Goal: Information Seeking & Learning: Learn about a topic

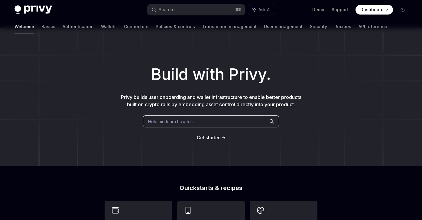
scroll to position [6, 0]
click at [41, 28] on link "Basics" at bounding box center [48, 26] width 14 height 15
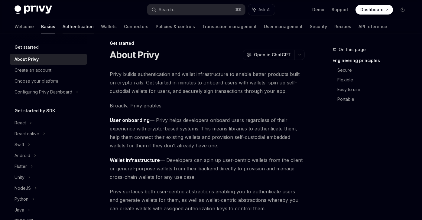
click at [63, 28] on link "Authentication" at bounding box center [78, 26] width 31 height 15
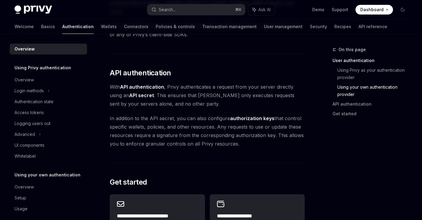
scroll to position [395, 0]
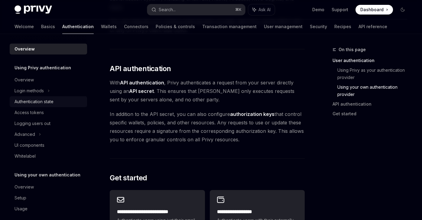
click at [35, 103] on div "Authentication state" at bounding box center [34, 101] width 39 height 7
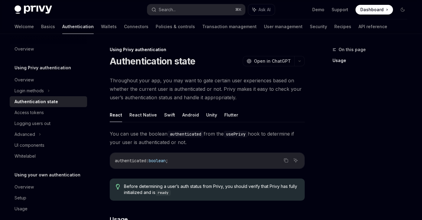
click at [131, 100] on span "Throughout your app, you may want to gate certain user experiences based on whe…" at bounding box center [207, 88] width 195 height 25
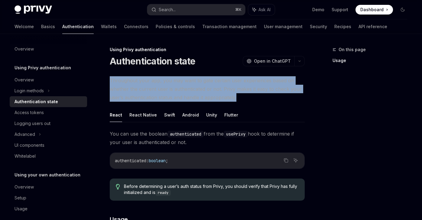
click at [128, 82] on span "Throughout your app, you may want to gate certain user experiences based on whe…" at bounding box center [207, 88] width 195 height 25
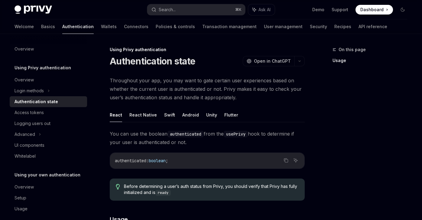
click at [128, 82] on span "Throughout your app, you may want to gate certain user experiences based on whe…" at bounding box center [207, 88] width 195 height 25
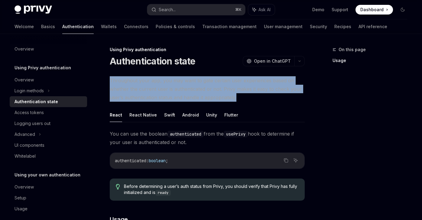
click at [130, 95] on span "Throughout your app, you may want to gate certain user experiences based on whe…" at bounding box center [207, 88] width 195 height 25
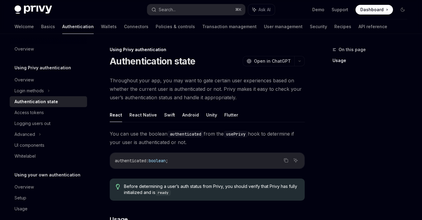
click at [130, 95] on span "Throughout your app, you may want to gate certain user experiences based on whe…" at bounding box center [207, 88] width 195 height 25
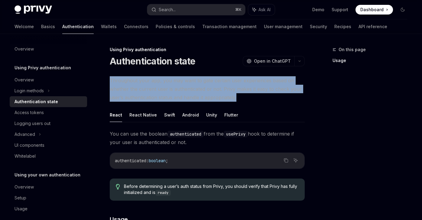
click at [126, 80] on span "Throughout your app, you may want to gate certain user experiences based on whe…" at bounding box center [207, 88] width 195 height 25
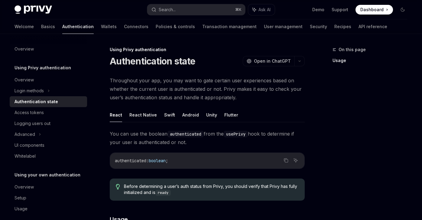
click at [126, 80] on span "Throughout your app, you may want to gate certain user experiences based on whe…" at bounding box center [207, 88] width 195 height 25
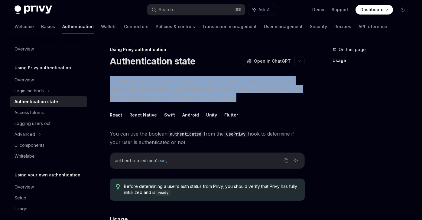
click at [127, 91] on span "Throughout your app, you may want to gate certain user experiences based on whe…" at bounding box center [207, 88] width 195 height 25
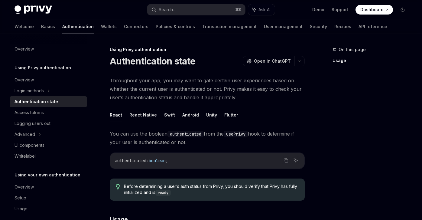
click at [127, 91] on span "Throughout your app, you may want to gate certain user experiences based on whe…" at bounding box center [207, 88] width 195 height 25
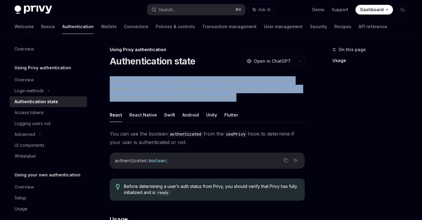
click at [127, 97] on span "Throughout your app, you may want to gate certain user experiences based on whe…" at bounding box center [207, 88] width 195 height 25
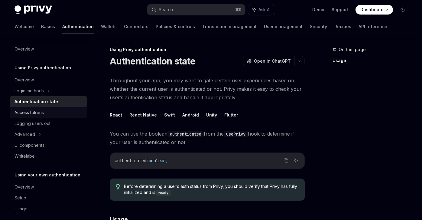
click at [44, 112] on div "Access tokens" at bounding box center [49, 112] width 69 height 7
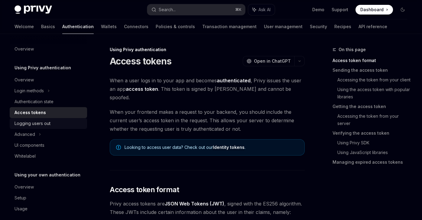
click at [44, 125] on div "Logging users out" at bounding box center [33, 123] width 36 height 7
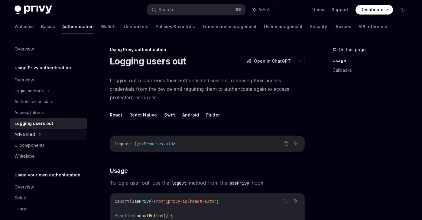
click at [37, 132] on div "Advanced" at bounding box center [48, 134] width 77 height 11
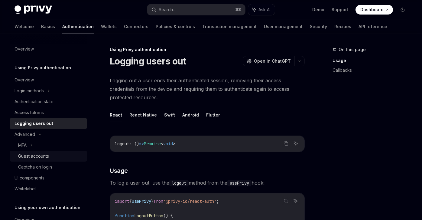
click at [38, 157] on div "Guest accounts" at bounding box center [33, 155] width 31 height 7
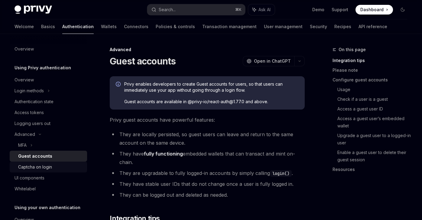
click at [38, 167] on div "Captcha on login" at bounding box center [35, 166] width 34 height 7
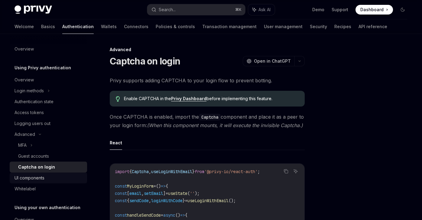
click at [38, 177] on div "UI components" at bounding box center [30, 177] width 30 height 7
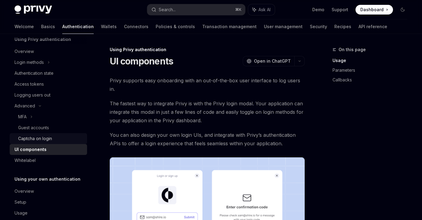
scroll to position [32, 0]
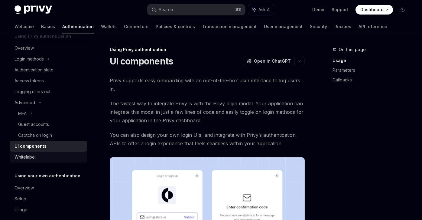
click at [35, 158] on div "Whitelabel" at bounding box center [25, 156] width 21 height 7
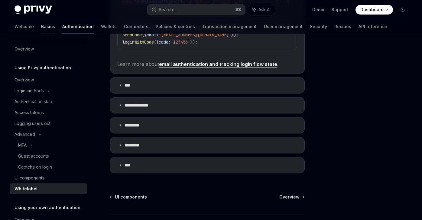
click at [41, 30] on link "Basics" at bounding box center [48, 26] width 14 height 15
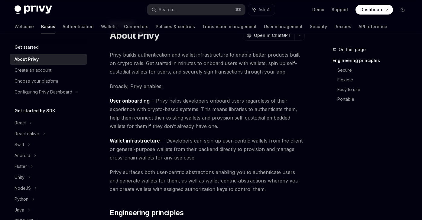
scroll to position [25, 0]
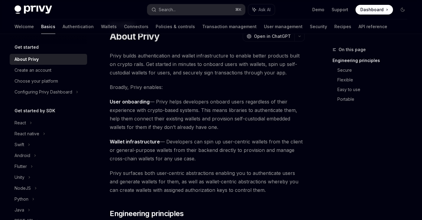
click at [158, 123] on span "User onboarding — Privy helps developers onboard users regardless of their expe…" at bounding box center [207, 114] width 195 height 34
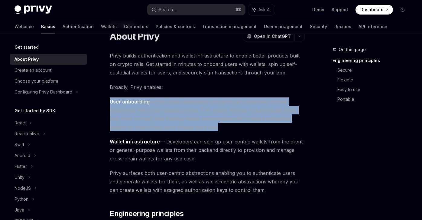
click at [175, 111] on span "User onboarding — Privy helps developers onboard users regardless of their expe…" at bounding box center [207, 114] width 195 height 34
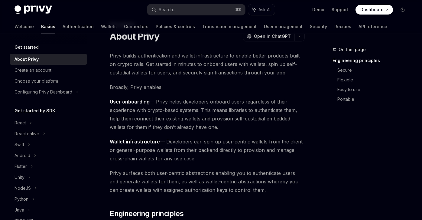
click at [175, 111] on span "User onboarding — Privy helps developers onboard users regardless of their expe…" at bounding box center [207, 114] width 195 height 34
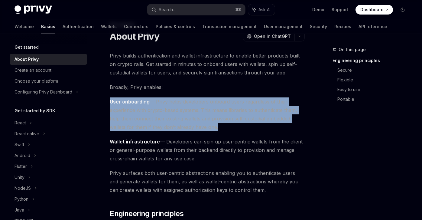
click at [184, 154] on span "Wallet infrastructure — Developers can spin up user-centric wallets from the cl…" at bounding box center [207, 149] width 195 height 25
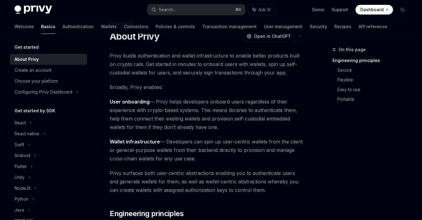
click at [184, 154] on span "Wallet infrastructure — Developers can spin up user-centric wallets from the cl…" at bounding box center [207, 149] width 195 height 25
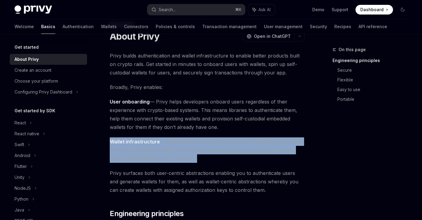
click at [180, 122] on span "User onboarding — Privy helps developers onboard users regardless of their expe…" at bounding box center [207, 114] width 195 height 34
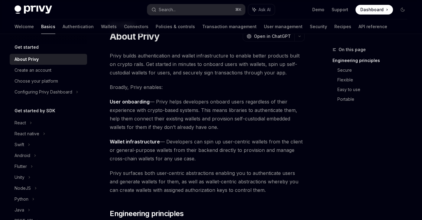
click at [180, 122] on span "User onboarding — Privy helps developers onboard users regardless of their expe…" at bounding box center [207, 114] width 195 height 34
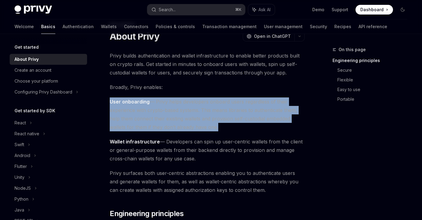
click at [186, 160] on span "Wallet infrastructure — Developers can spin up user-centric wallets from the cl…" at bounding box center [207, 149] width 195 height 25
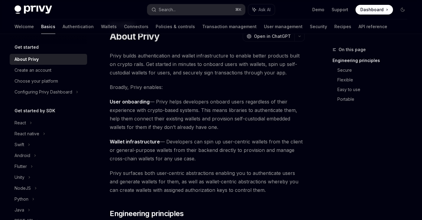
click at [186, 160] on span "Wallet infrastructure — Developers can spin up user-centric wallets from the cl…" at bounding box center [207, 149] width 195 height 25
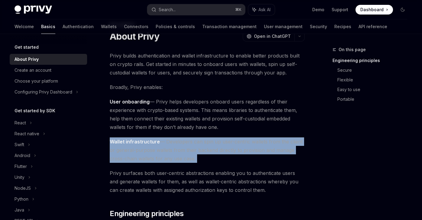
click at [178, 112] on span "User onboarding — Privy helps developers onboard users regardless of their expe…" at bounding box center [207, 114] width 195 height 34
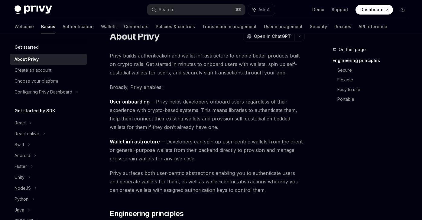
click at [178, 112] on span "User onboarding — Privy helps developers onboard users regardless of their expe…" at bounding box center [207, 114] width 195 height 34
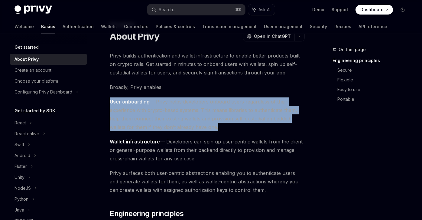
click at [188, 148] on span "Wallet infrastructure — Developers can spin up user-centric wallets from the cl…" at bounding box center [207, 149] width 195 height 25
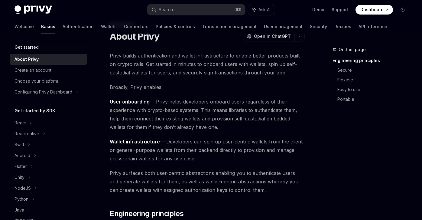
click at [188, 148] on span "Wallet infrastructure — Developers can spin up user-centric wallets from the cl…" at bounding box center [207, 149] width 195 height 25
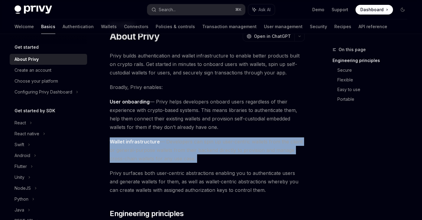
click at [183, 129] on span "User onboarding — Privy helps developers onboard users regardless of their expe…" at bounding box center [207, 114] width 195 height 34
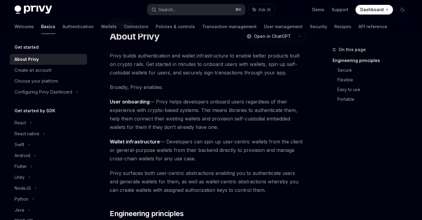
click at [183, 129] on span "User onboarding — Privy helps developers onboard users regardless of their expe…" at bounding box center [207, 114] width 195 height 34
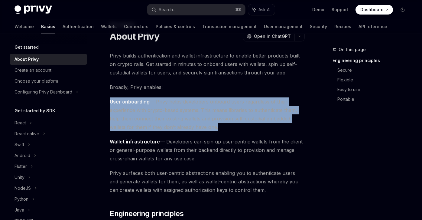
click at [188, 151] on span "Wallet infrastructure — Developers can spin up user-centric wallets from the cl…" at bounding box center [207, 149] width 195 height 25
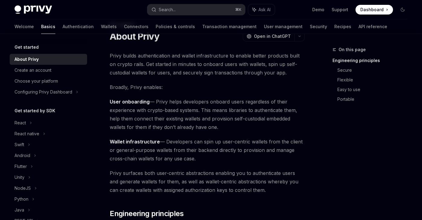
click at [188, 151] on span "Wallet infrastructure — Developers can spin up user-centric wallets from the cl…" at bounding box center [207, 149] width 195 height 25
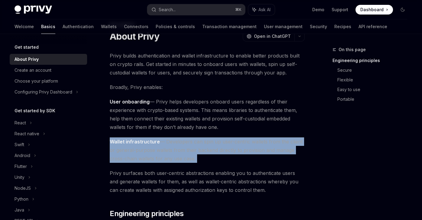
click at [188, 158] on span "Wallet infrastructure — Developers can spin up user-centric wallets from the cl…" at bounding box center [207, 149] width 195 height 25
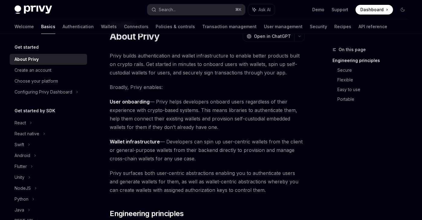
click at [188, 158] on span "Wallet infrastructure — Developers can spin up user-centric wallets from the cl…" at bounding box center [207, 149] width 195 height 25
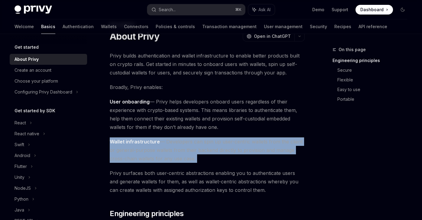
click at [188, 158] on span "Wallet infrastructure — Developers can spin up user-centric wallets from the cl…" at bounding box center [207, 149] width 195 height 25
click at [182, 122] on span "User onboarding — Privy helps developers onboard users regardless of their expe…" at bounding box center [207, 114] width 195 height 34
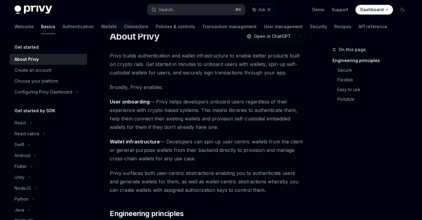
click at [182, 122] on span "User onboarding — Privy helps developers onboard users regardless of their expe…" at bounding box center [207, 114] width 195 height 34
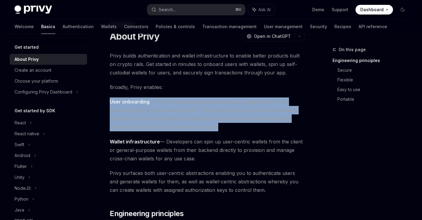
click at [182, 122] on span "User onboarding — Privy helps developers onboard users regardless of their expe…" at bounding box center [207, 114] width 195 height 34
click at [189, 154] on span "Wallet infrastructure — Developers can spin up user-centric wallets from the cl…" at bounding box center [207, 149] width 195 height 25
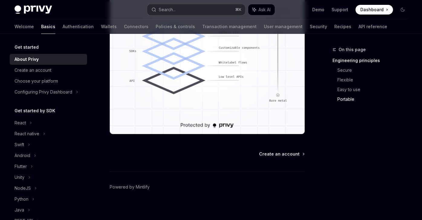
scroll to position [572, 0]
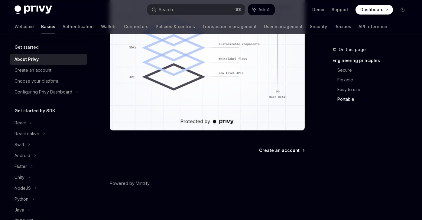
click at [286, 148] on span "Create an account" at bounding box center [279, 150] width 41 height 6
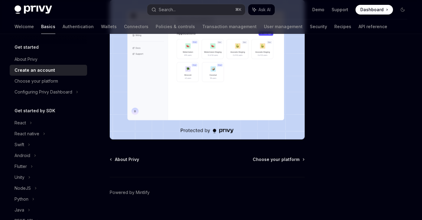
scroll to position [144, 0]
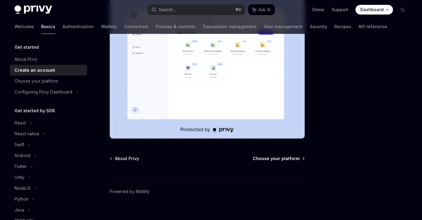
click at [276, 155] on span "Choose your platform" at bounding box center [276, 158] width 47 height 6
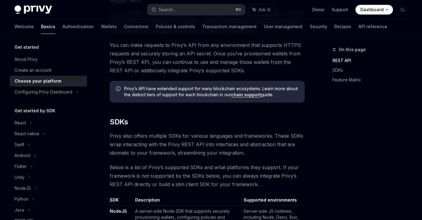
scroll to position [223, 0]
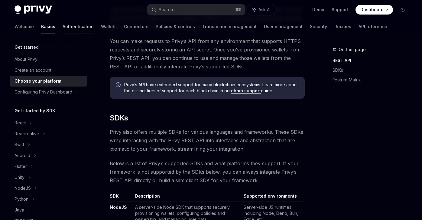
click at [63, 26] on link "Authentication" at bounding box center [78, 26] width 31 height 15
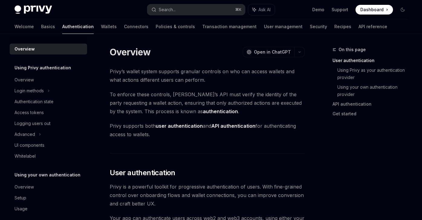
click at [111, 99] on span "To enforce these controls, [PERSON_NAME]’s API must verify the identity of the …" at bounding box center [207, 102] width 195 height 25
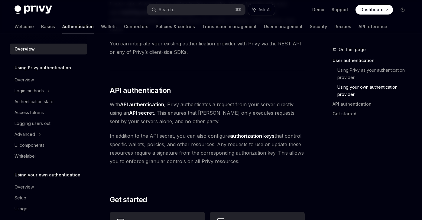
scroll to position [374, 0]
click at [101, 29] on link "Wallets" at bounding box center [109, 26] width 16 height 15
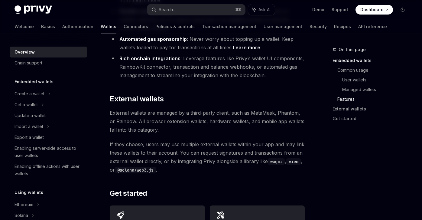
scroll to position [891, 0]
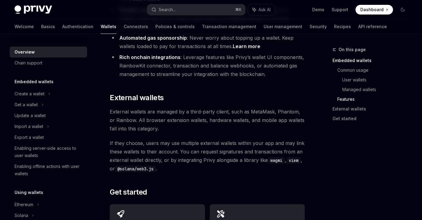
click at [186, 139] on span "If they choose, users may use multiple external wallets within your app and may…" at bounding box center [207, 156] width 195 height 34
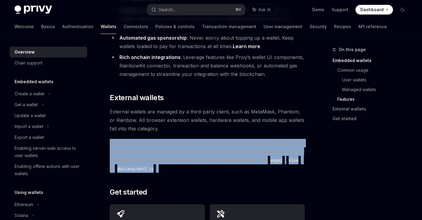
click at [198, 107] on span "External wallets are managed by a third-party client, such as MetaMask, Phantom…" at bounding box center [207, 119] width 195 height 25
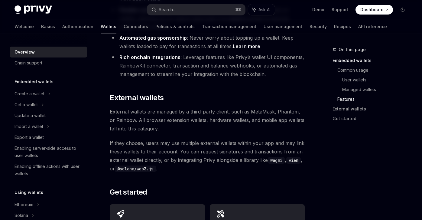
click at [198, 107] on span "External wallets are managed by a third-party client, such as MetaMask, Phantom…" at bounding box center [207, 119] width 195 height 25
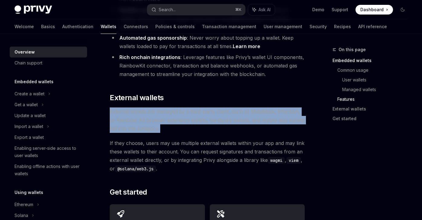
click at [200, 141] on span "If they choose, users may use multiple external wallets within your app and may…" at bounding box center [207, 156] width 195 height 34
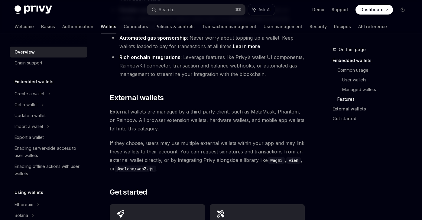
click at [200, 141] on span "If they choose, users may use multiple external wallets within your app and may…" at bounding box center [207, 156] width 195 height 34
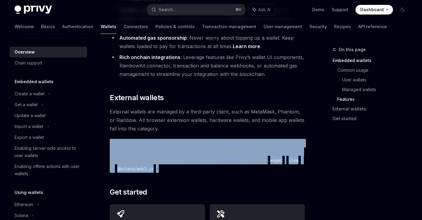
click at [210, 107] on span "External wallets are managed by a third-party client, such as MetaMask, Phantom…" at bounding box center [207, 119] width 195 height 25
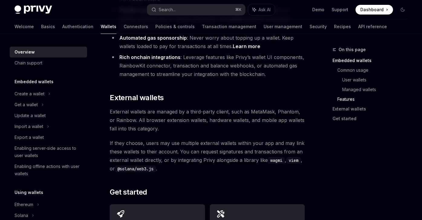
click at [210, 107] on span "External wallets are managed by a third-party client, such as MetaMask, Phantom…" at bounding box center [207, 119] width 195 height 25
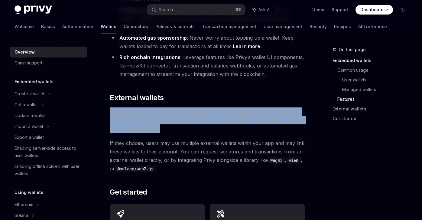
click at [210, 139] on span "If they choose, users may use multiple external wallets within your app and may…" at bounding box center [207, 156] width 195 height 34
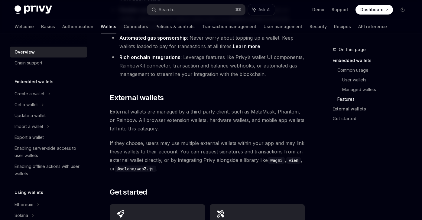
click at [210, 139] on span "If they choose, users may use multiple external wallets within your app and may…" at bounding box center [207, 156] width 195 height 34
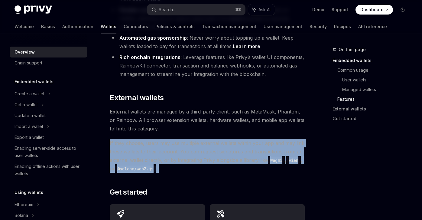
click at [211, 107] on span "External wallets are managed by a third-party client, such as MetaMask, Phantom…" at bounding box center [207, 119] width 195 height 25
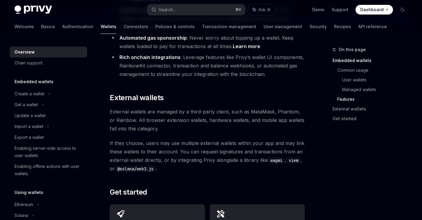
click at [211, 107] on span "External wallets are managed by a third-party client, such as MetaMask, Phantom…" at bounding box center [207, 119] width 195 height 25
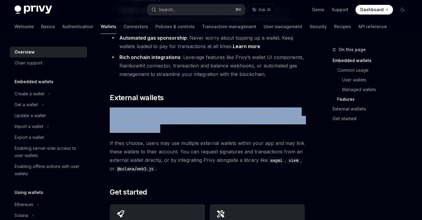
click at [211, 143] on span "If they choose, users may use multiple external wallets within your app and may…" at bounding box center [207, 156] width 195 height 34
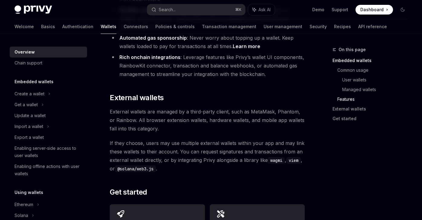
click at [211, 143] on span "If they choose, users may use multiple external wallets within your app and may…" at bounding box center [207, 156] width 195 height 34
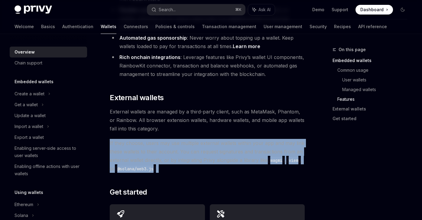
click at [207, 108] on span "External wallets are managed by a third-party client, such as MetaMask, Phantom…" at bounding box center [207, 119] width 195 height 25
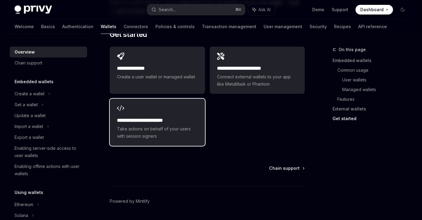
scroll to position [1050, 0]
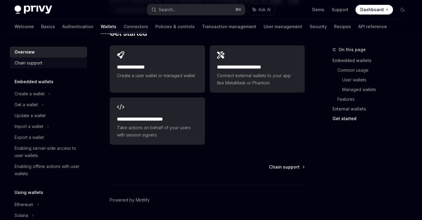
click at [35, 59] on link "Chain support" at bounding box center [48, 62] width 77 height 11
type textarea "*"
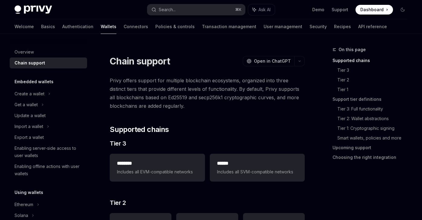
click at [158, 83] on span "Privy offers support for multiple blockchain ecosystems, organized into three d…" at bounding box center [207, 93] width 195 height 34
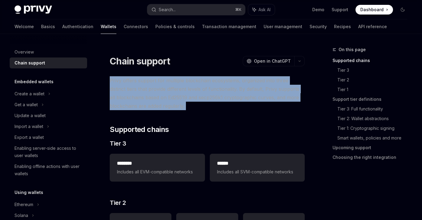
click at [158, 83] on span "Privy offers support for multiple blockchain ecosystems, organized into three d…" at bounding box center [207, 93] width 195 height 34
click at [174, 83] on span "Privy offers support for multiple blockchain ecosystems, organized into three d…" at bounding box center [207, 93] width 195 height 34
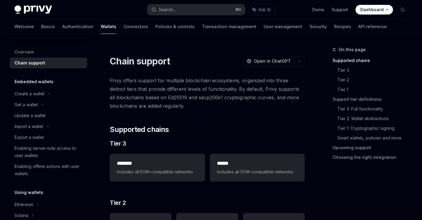
click at [174, 83] on span "Privy offers support for multiple blockchain ecosystems, organized into three d…" at bounding box center [207, 93] width 195 height 34
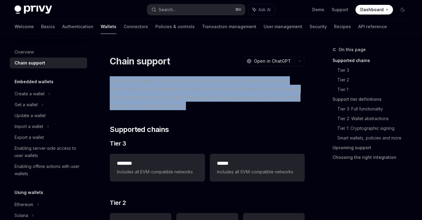
click at [184, 84] on span "Privy offers support for multiple blockchain ecosystems, organized into three d…" at bounding box center [207, 93] width 195 height 34
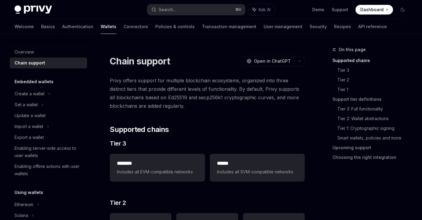
click at [184, 84] on span "Privy offers support for multiple blockchain ecosystems, organized into three d…" at bounding box center [207, 93] width 195 height 34
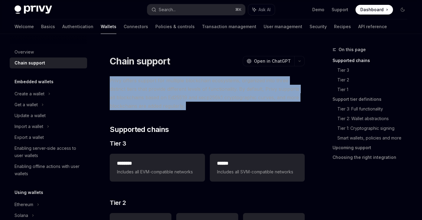
click at [191, 85] on span "Privy offers support for multiple blockchain ecosystems, organized into three d…" at bounding box center [207, 93] width 195 height 34
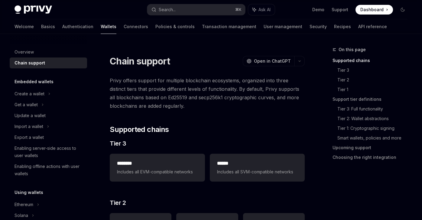
click at [191, 85] on span "Privy offers support for multiple blockchain ecosystems, organized into three d…" at bounding box center [207, 93] width 195 height 34
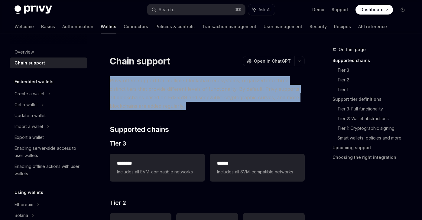
click at [198, 85] on span "Privy offers support for multiple blockchain ecosystems, organized into three d…" at bounding box center [207, 93] width 195 height 34
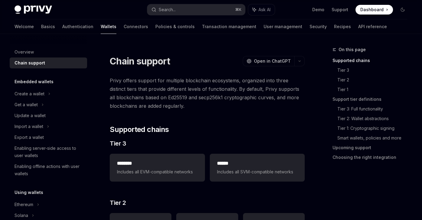
click at [198, 85] on span "Privy offers support for multiple blockchain ecosystems, organized into three d…" at bounding box center [207, 93] width 195 height 34
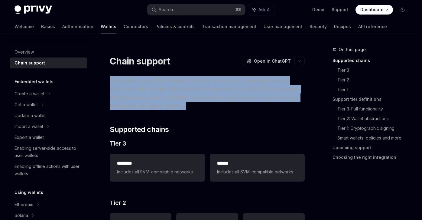
click at [214, 83] on span "Privy offers support for multiple blockchain ecosystems, organized into three d…" at bounding box center [207, 93] width 195 height 34
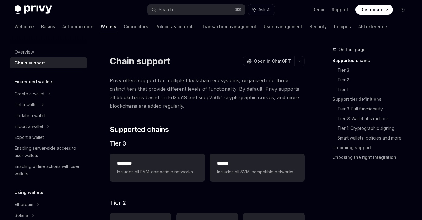
click at [214, 83] on span "Privy offers support for multiple blockchain ecosystems, organized into three d…" at bounding box center [207, 93] width 195 height 34
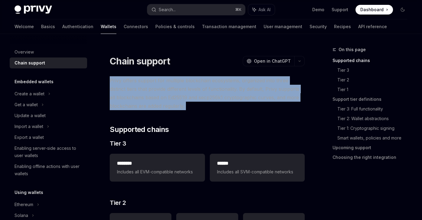
click at [149, 92] on span "Privy offers support for multiple blockchain ecosystems, organized into three d…" at bounding box center [207, 93] width 195 height 34
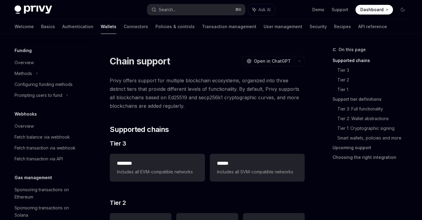
scroll to position [241, 0]
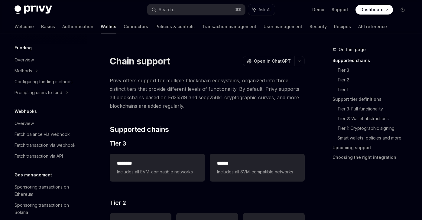
click at [184, 89] on span "Privy offers support for multiple blockchain ecosystems, organized into three d…" at bounding box center [207, 93] width 195 height 34
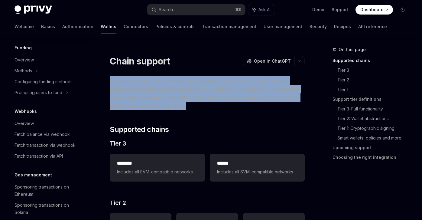
click at [196, 87] on span "Privy offers support for multiple blockchain ecosystems, organized into three d…" at bounding box center [207, 93] width 195 height 34
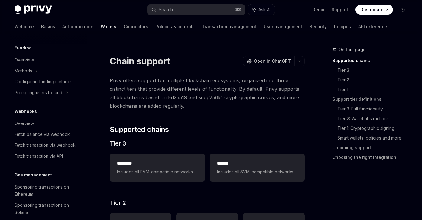
click at [196, 87] on span "Privy offers support for multiple blockchain ecosystems, organized into three d…" at bounding box center [207, 93] width 195 height 34
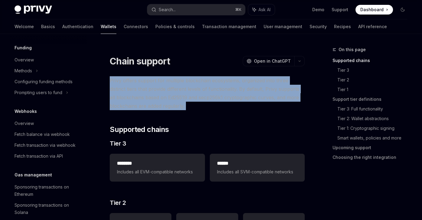
click at [196, 87] on span "Privy offers support for multiple blockchain ecosystems, organized into three d…" at bounding box center [207, 93] width 195 height 34
click at [204, 86] on span "Privy offers support for multiple blockchain ecosystems, organized into three d…" at bounding box center [207, 93] width 195 height 34
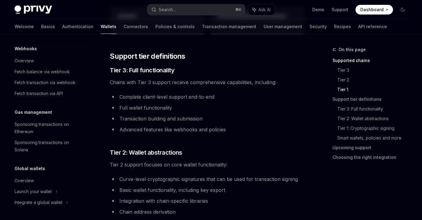
scroll to position [309, 0]
click at [158, 93] on li "Complete client-level support end-to-end" at bounding box center [207, 97] width 195 height 8
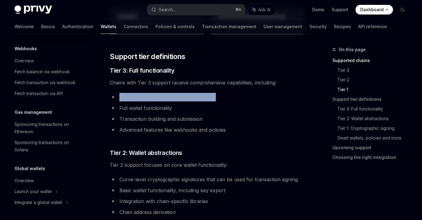
click at [166, 110] on li "Full wallet functionality" at bounding box center [207, 108] width 195 height 8
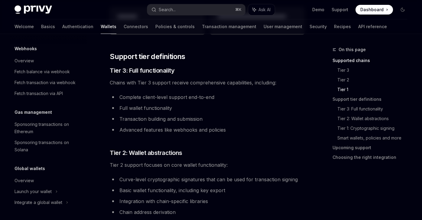
click at [166, 110] on li "Full wallet functionality" at bounding box center [207, 108] width 195 height 8
click at [167, 120] on li "Transaction building and submission" at bounding box center [207, 119] width 195 height 8
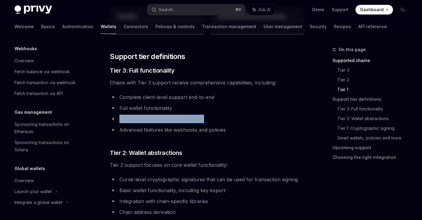
click at [169, 130] on li "Advanced features like webhooks and policies" at bounding box center [207, 130] width 195 height 8
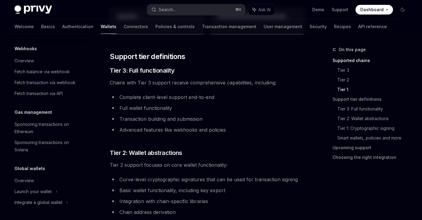
click at [169, 130] on li "Advanced features like webhooks and policies" at bounding box center [207, 130] width 195 height 8
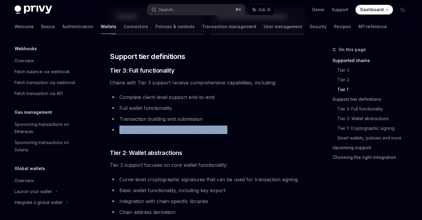
click at [179, 160] on div "**********" at bounding box center [207, 196] width 195 height 859
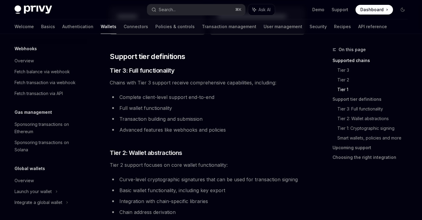
click at [179, 160] on div "**********" at bounding box center [207, 196] width 195 height 859
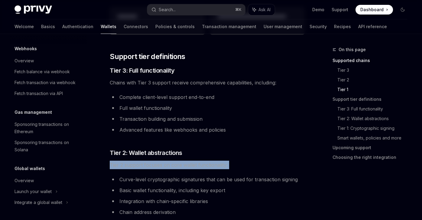
click at [191, 180] on li "Curve-level cryptographic signatures that can be used for transaction signing" at bounding box center [207, 179] width 195 height 8
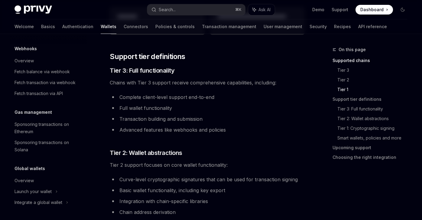
click at [191, 180] on li "Curve-level cryptographic signatures that can be used for transaction signing" at bounding box center [207, 179] width 195 height 8
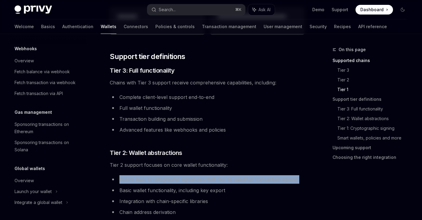
click at [196, 191] on li "Basic wallet functionality, including key export" at bounding box center [207, 190] width 195 height 8
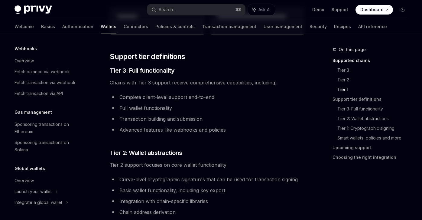
click at [196, 191] on li "Basic wallet functionality, including key export" at bounding box center [207, 190] width 195 height 8
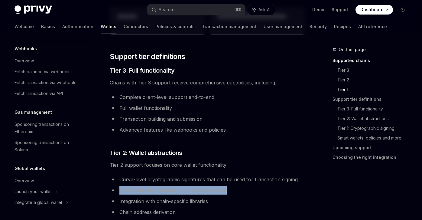
click at [196, 81] on span "Chains with Tier 3 support receive comprehensive capabilities, including:" at bounding box center [207, 82] width 195 height 8
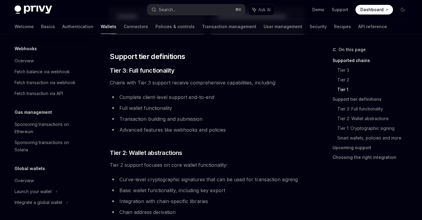
click at [196, 81] on span "Chains with Tier 3 support receive comprehensive capabilities, including:" at bounding box center [207, 82] width 195 height 8
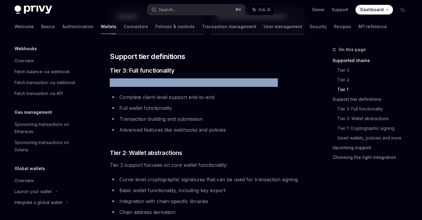
click at [205, 99] on li "Complete client-level support end-to-end" at bounding box center [207, 97] width 195 height 8
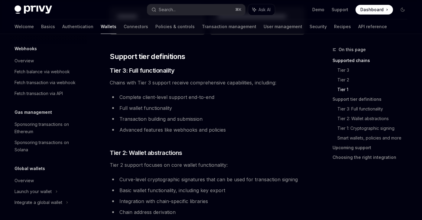
click at [205, 99] on li "Complete client-level support end-to-end" at bounding box center [207, 97] width 195 height 8
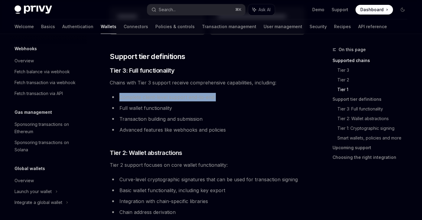
click at [210, 114] on ul "Complete client-level support end-to-end Full wallet functionality Transaction …" at bounding box center [207, 113] width 195 height 41
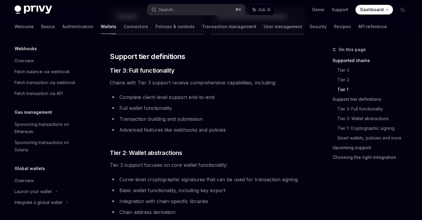
click at [210, 114] on ul "Complete client-level support end-to-end Full wallet functionality Transaction …" at bounding box center [207, 113] width 195 height 41
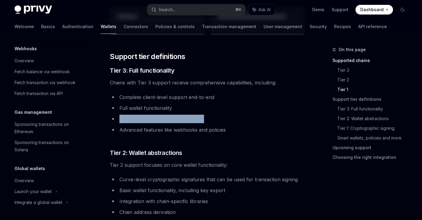
click at [210, 114] on ul "Complete client-level support end-to-end Full wallet functionality Transaction …" at bounding box center [207, 113] width 195 height 41
click at [222, 113] on ul "Complete client-level support end-to-end Full wallet functionality Transaction …" at bounding box center [207, 113] width 195 height 41
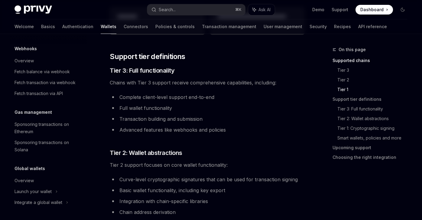
click at [222, 113] on ul "Complete client-level support end-to-end Full wallet functionality Transaction …" at bounding box center [207, 113] width 195 height 41
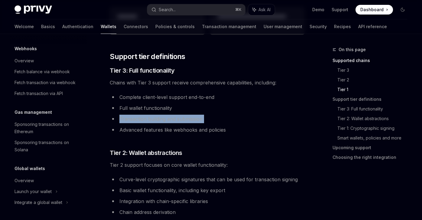
click at [226, 103] on ul "Complete client-level support end-to-end Full wallet functionality Transaction …" at bounding box center [207, 113] width 195 height 41
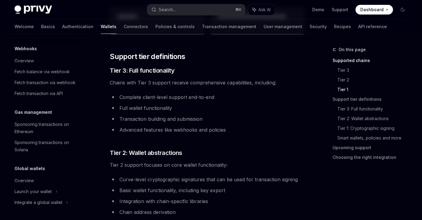
click at [226, 103] on ul "Complete client-level support end-to-end Full wallet functionality Transaction …" at bounding box center [207, 113] width 195 height 41
click at [227, 97] on li "Complete client-level support end-to-end" at bounding box center [207, 97] width 195 height 8
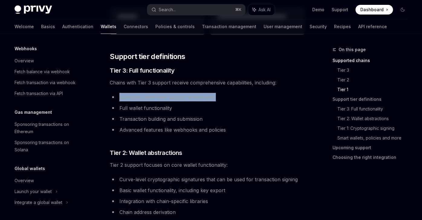
click at [229, 85] on span "Chains with Tier 3 support receive comprehensive capabilities, including:" at bounding box center [207, 82] width 195 height 8
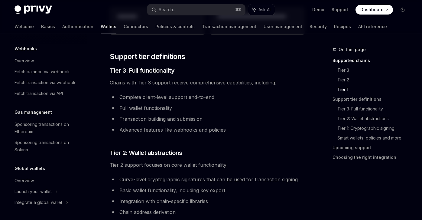
click at [229, 85] on span "Chains with Tier 3 support receive comprehensive capabilities, including:" at bounding box center [207, 82] width 195 height 8
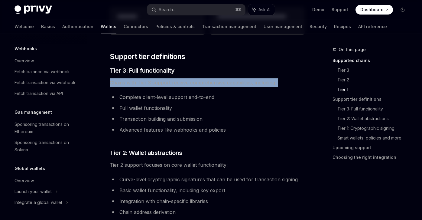
click at [229, 85] on span "Chains with Tier 3 support receive comprehensive capabilities, including:" at bounding box center [207, 82] width 195 height 8
click at [234, 100] on li "Complete client-level support end-to-end" at bounding box center [207, 97] width 195 height 8
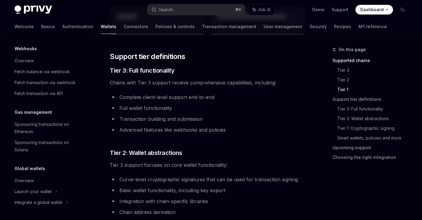
click at [234, 100] on li "Complete client-level support end-to-end" at bounding box center [207, 97] width 195 height 8
